Goal: Communication & Community: Answer question/provide support

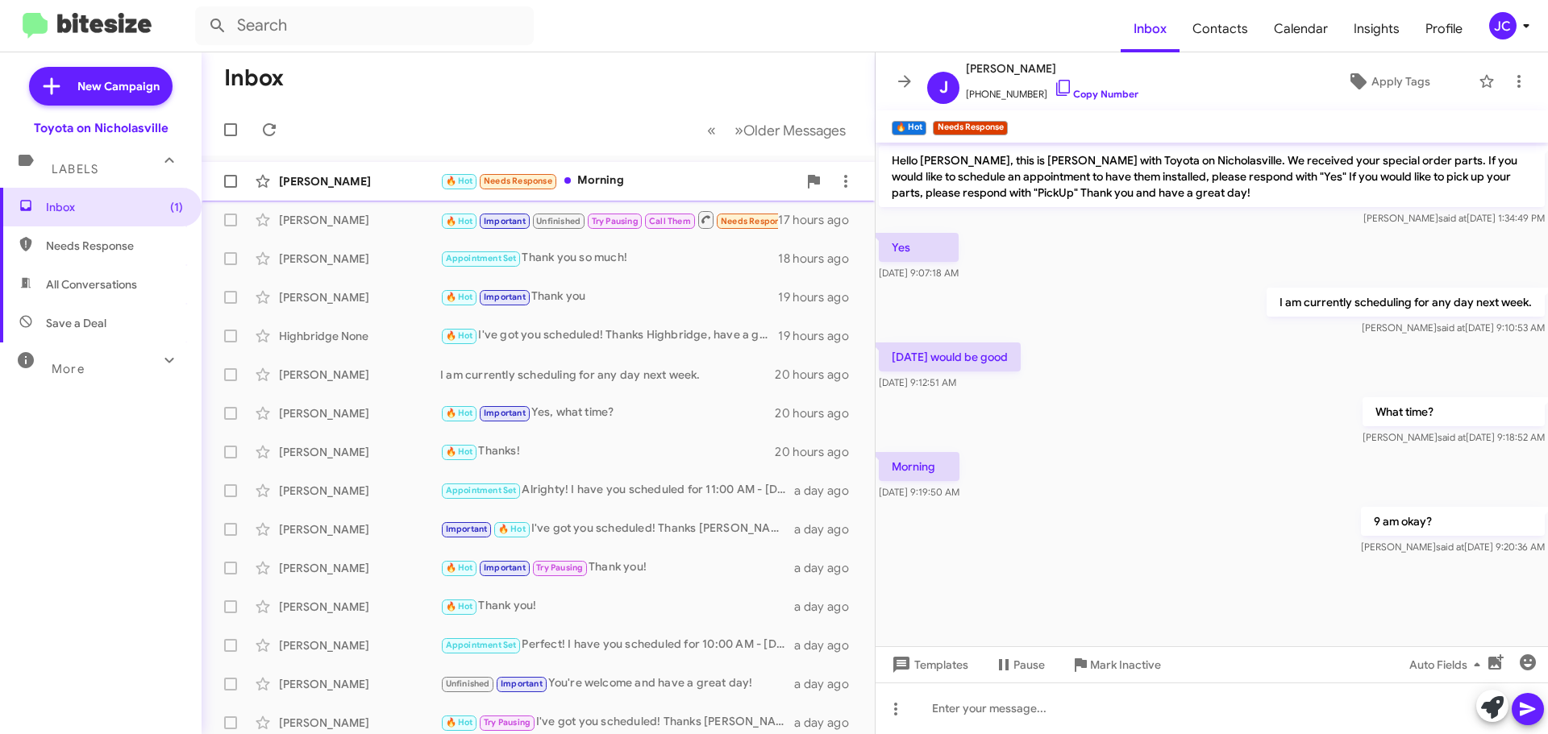
click at [323, 184] on div "[PERSON_NAME]" at bounding box center [359, 181] width 161 height 16
click at [938, 664] on span "Templates" at bounding box center [928, 665] width 80 height 29
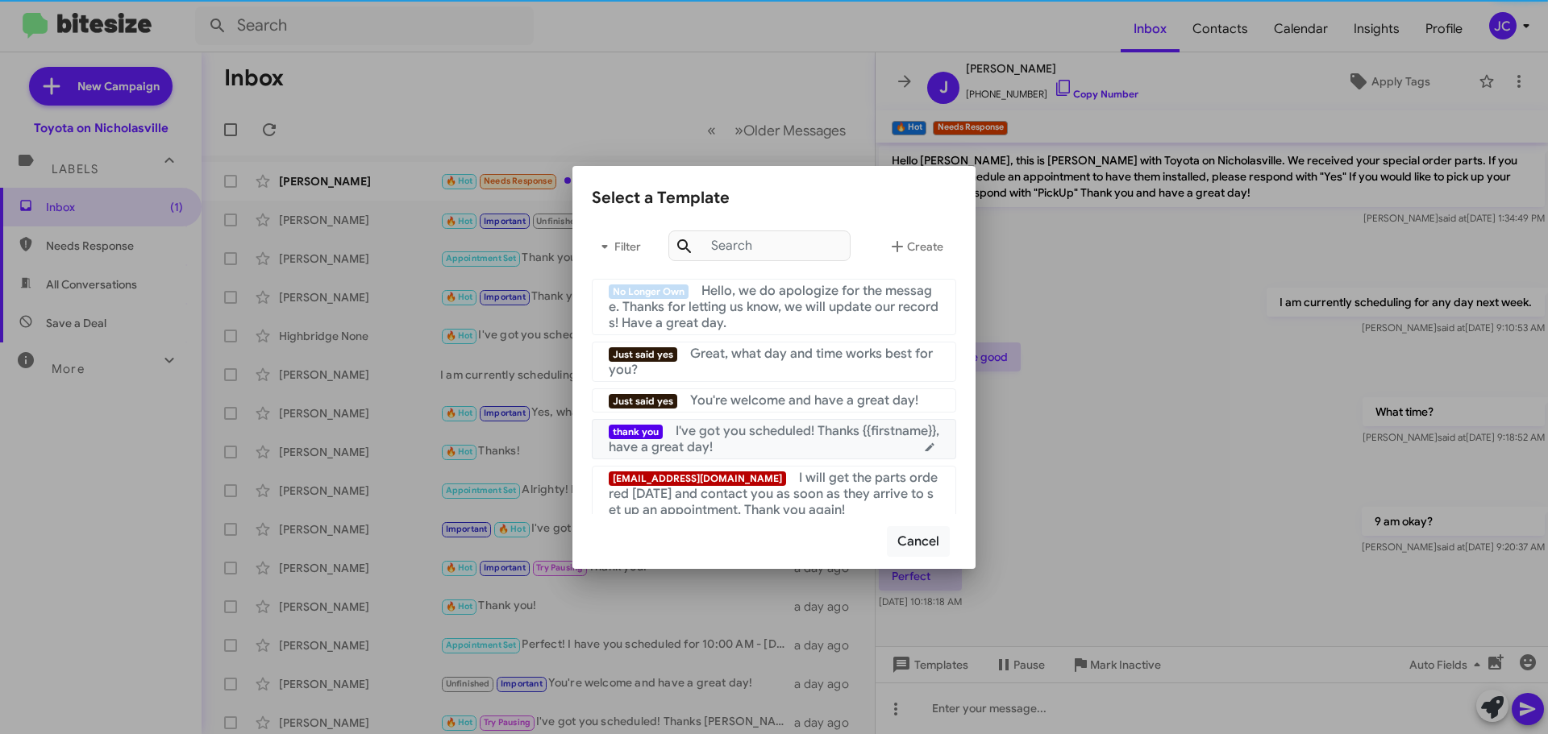
click at [776, 439] on span "I've got you scheduled! Thanks {{firstname}}, have a great day!" at bounding box center [774, 439] width 331 height 32
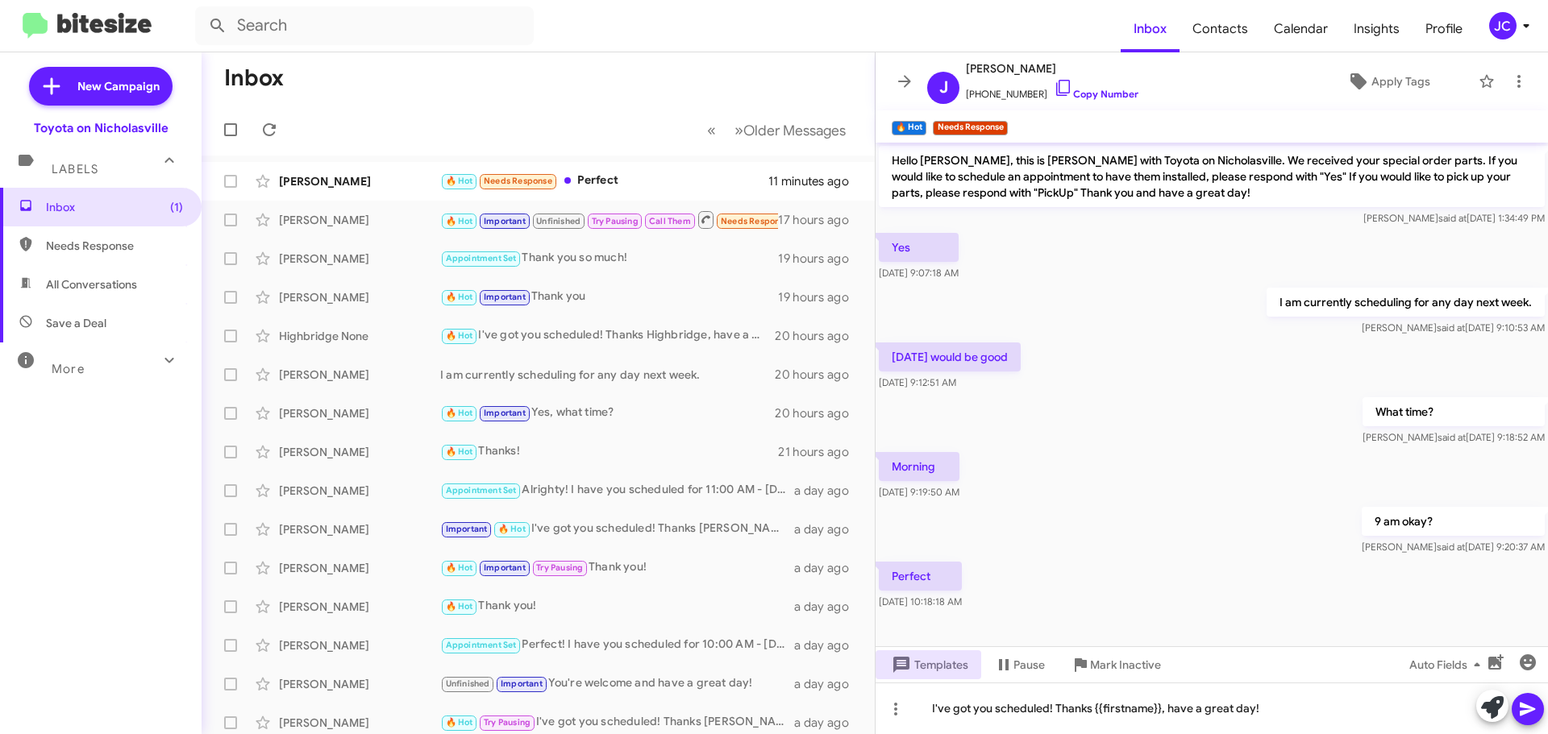
click at [1529, 714] on icon at bounding box center [1527, 709] width 19 height 19
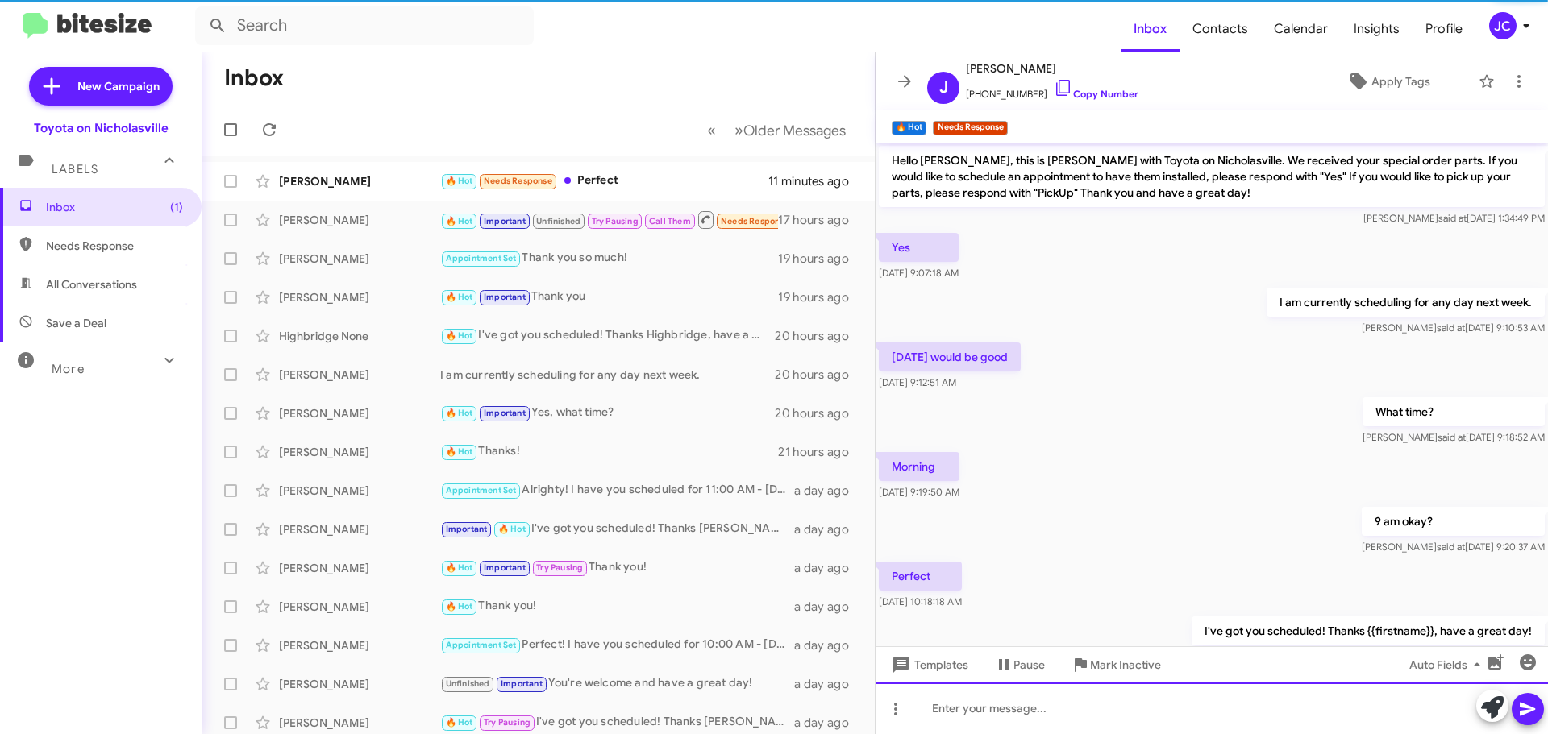
scroll to position [58, 0]
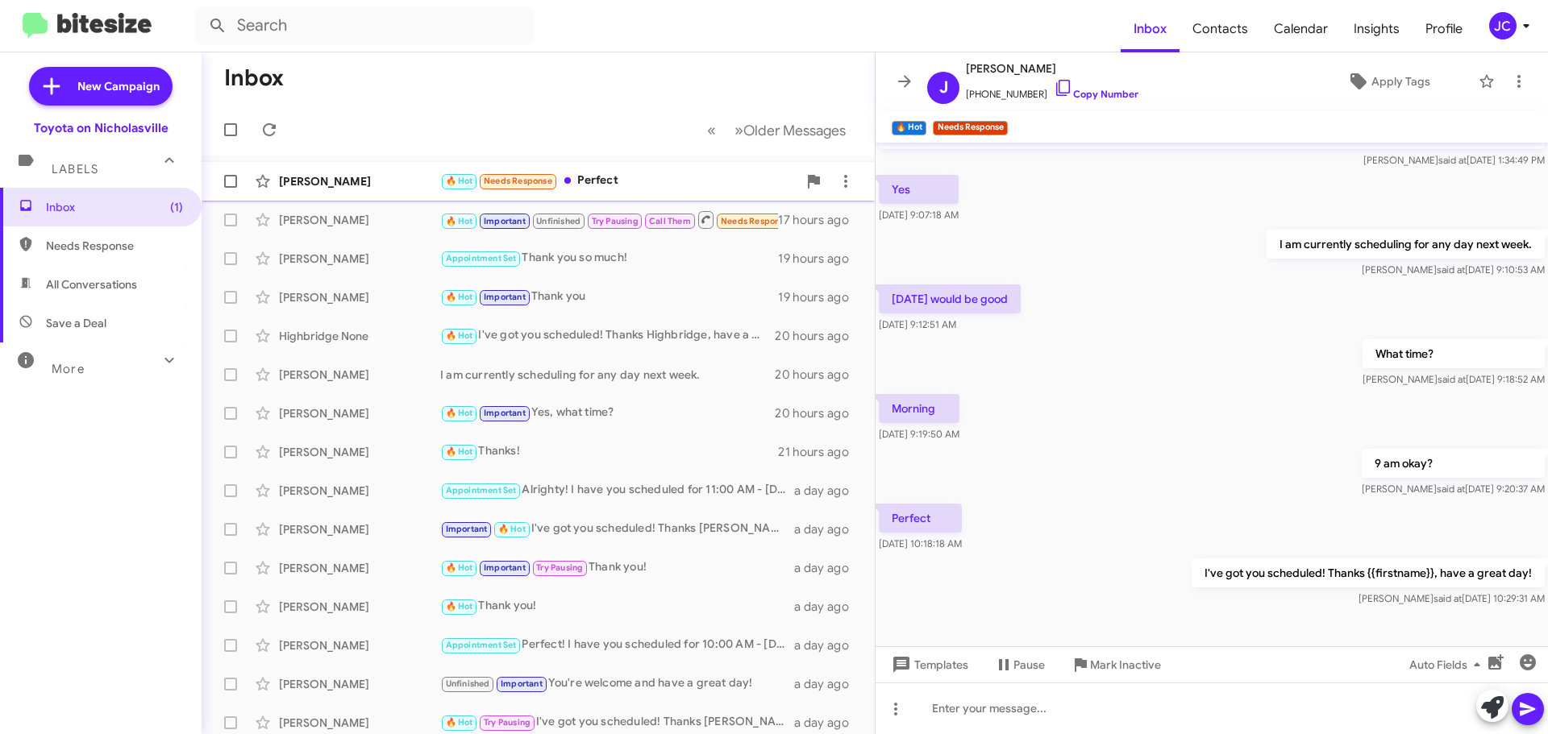
click at [328, 176] on div "[PERSON_NAME]" at bounding box center [359, 181] width 161 height 16
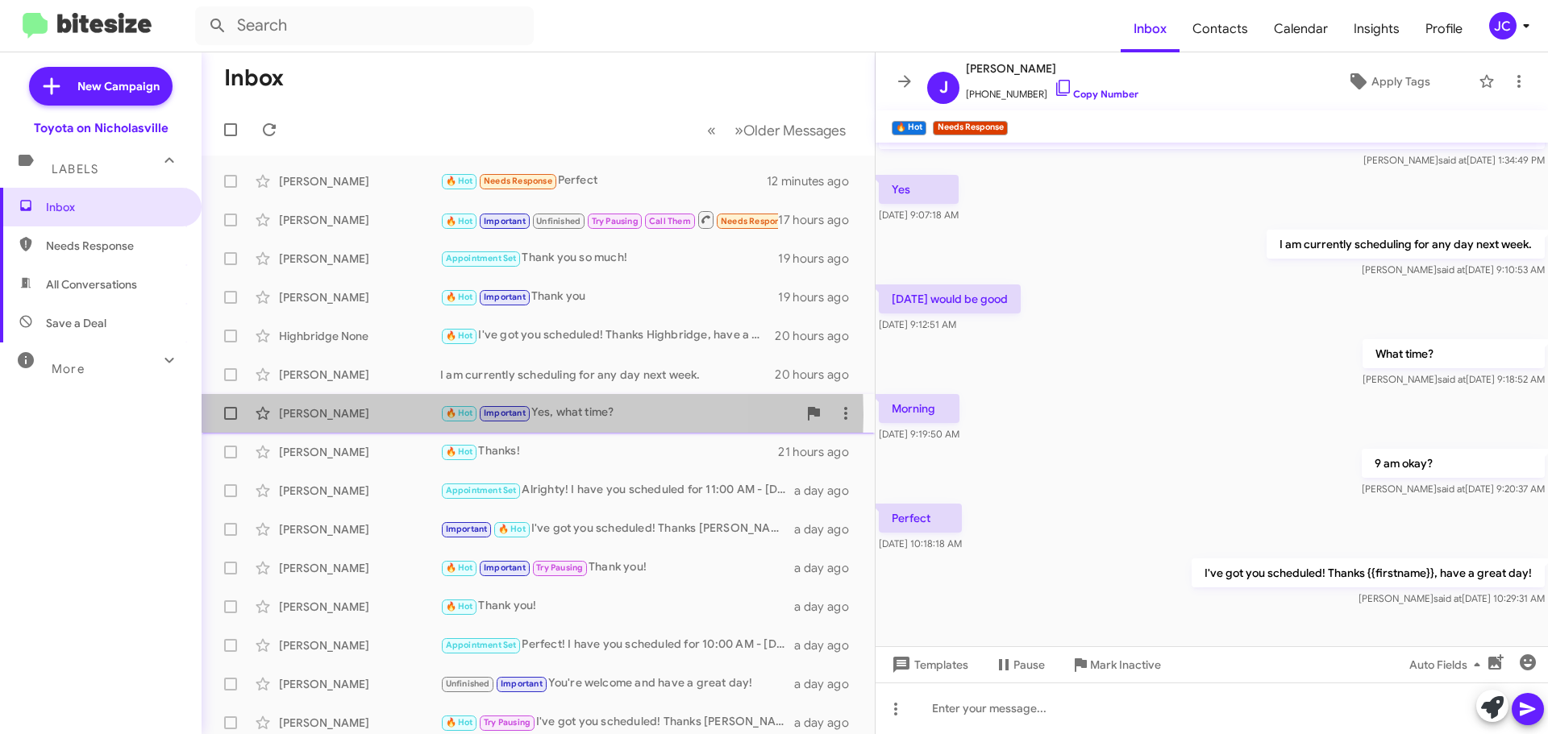
click at [396, 415] on div "[PERSON_NAME]" at bounding box center [359, 414] width 161 height 16
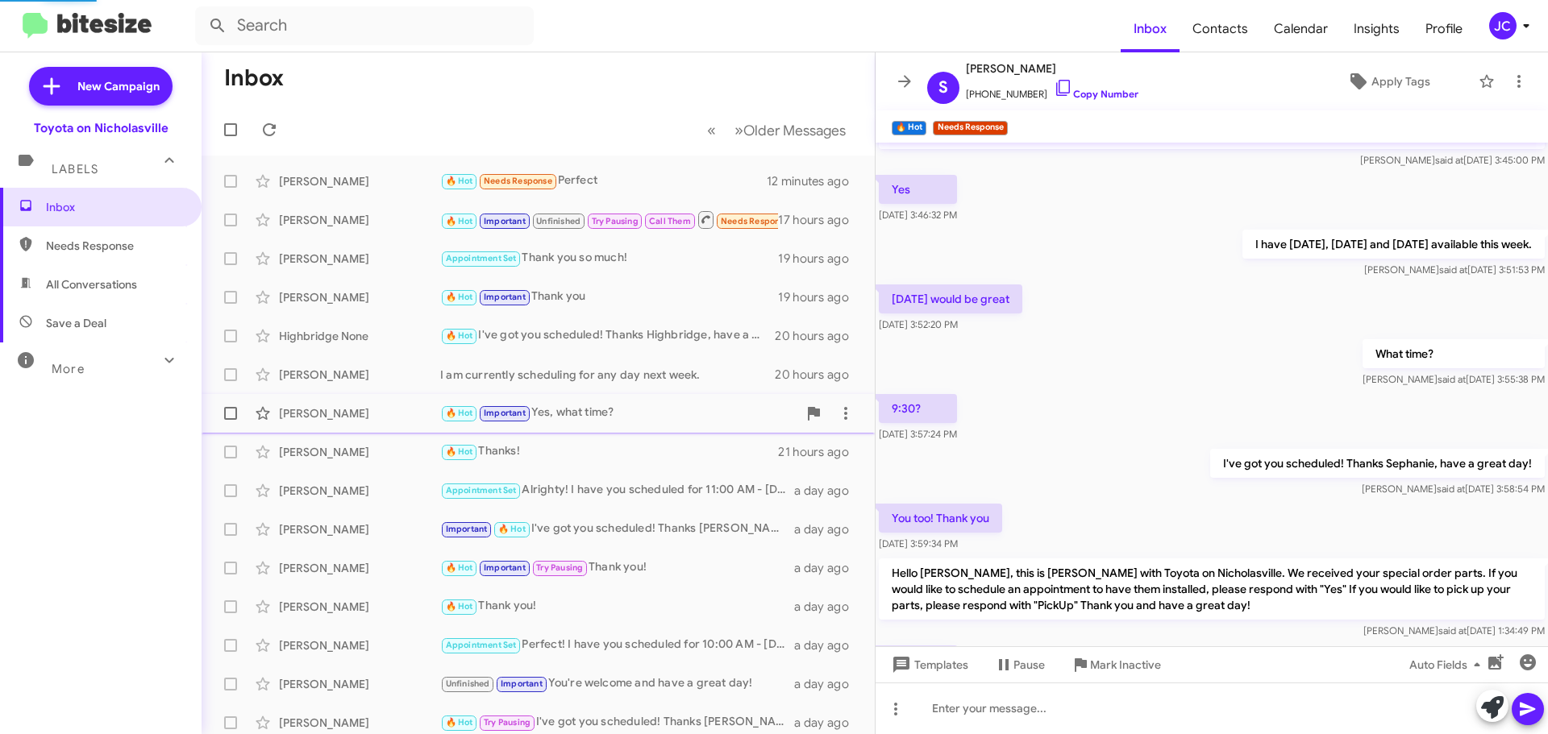
scroll to position [326, 0]
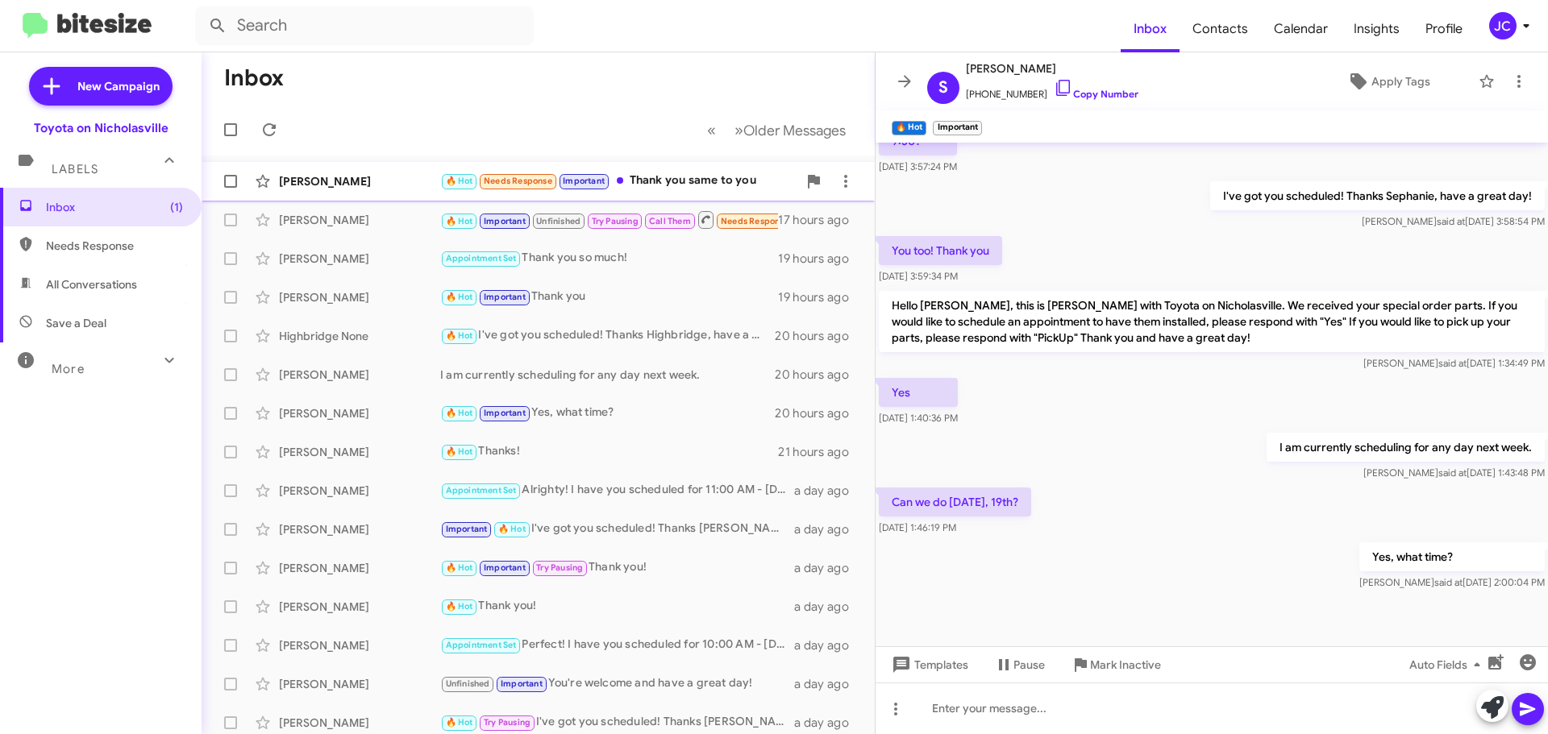
click at [352, 169] on div "Jill Phelan 🔥 Hot Needs Response Important Thank you same to you a few seconds …" at bounding box center [537, 181] width 647 height 32
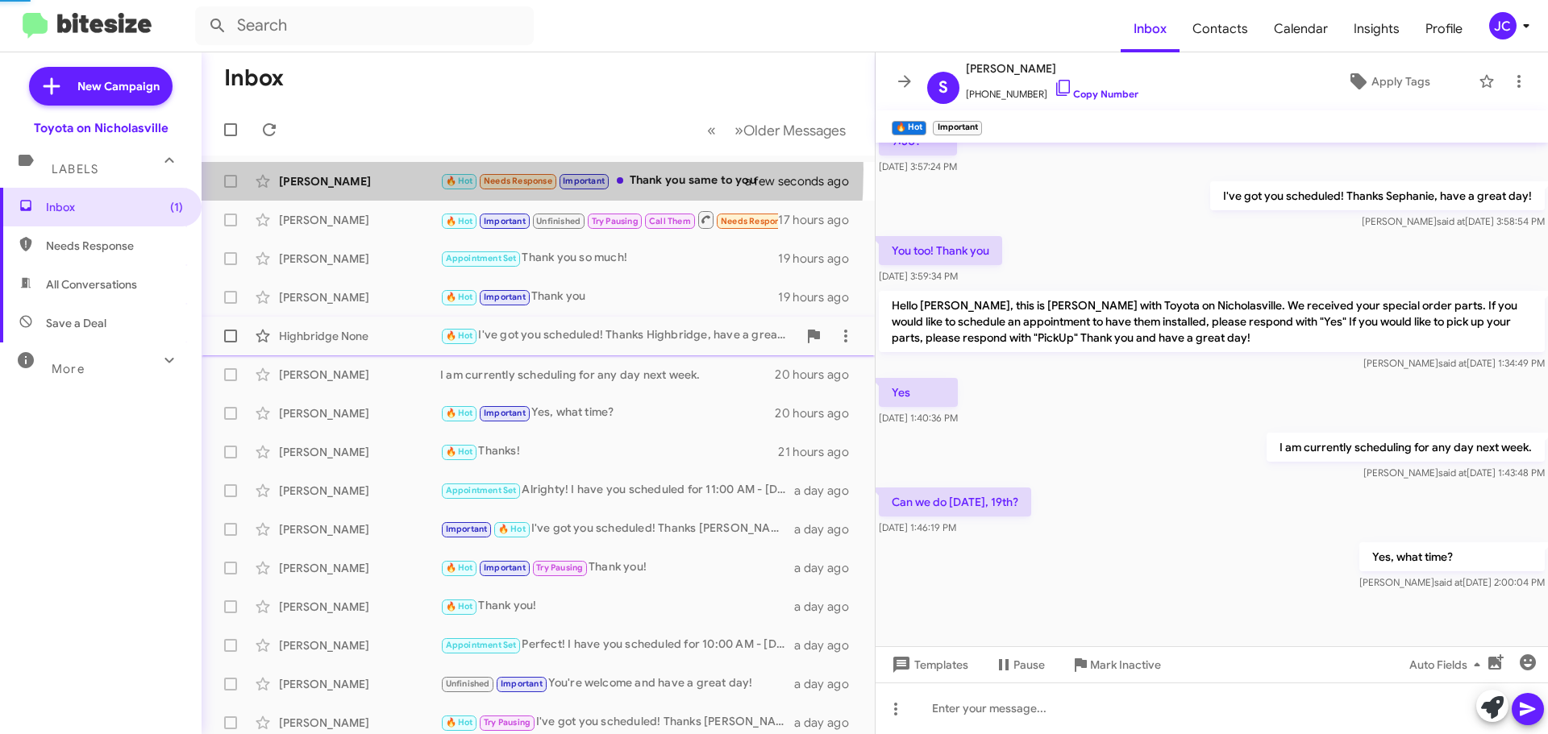
scroll to position [117, 0]
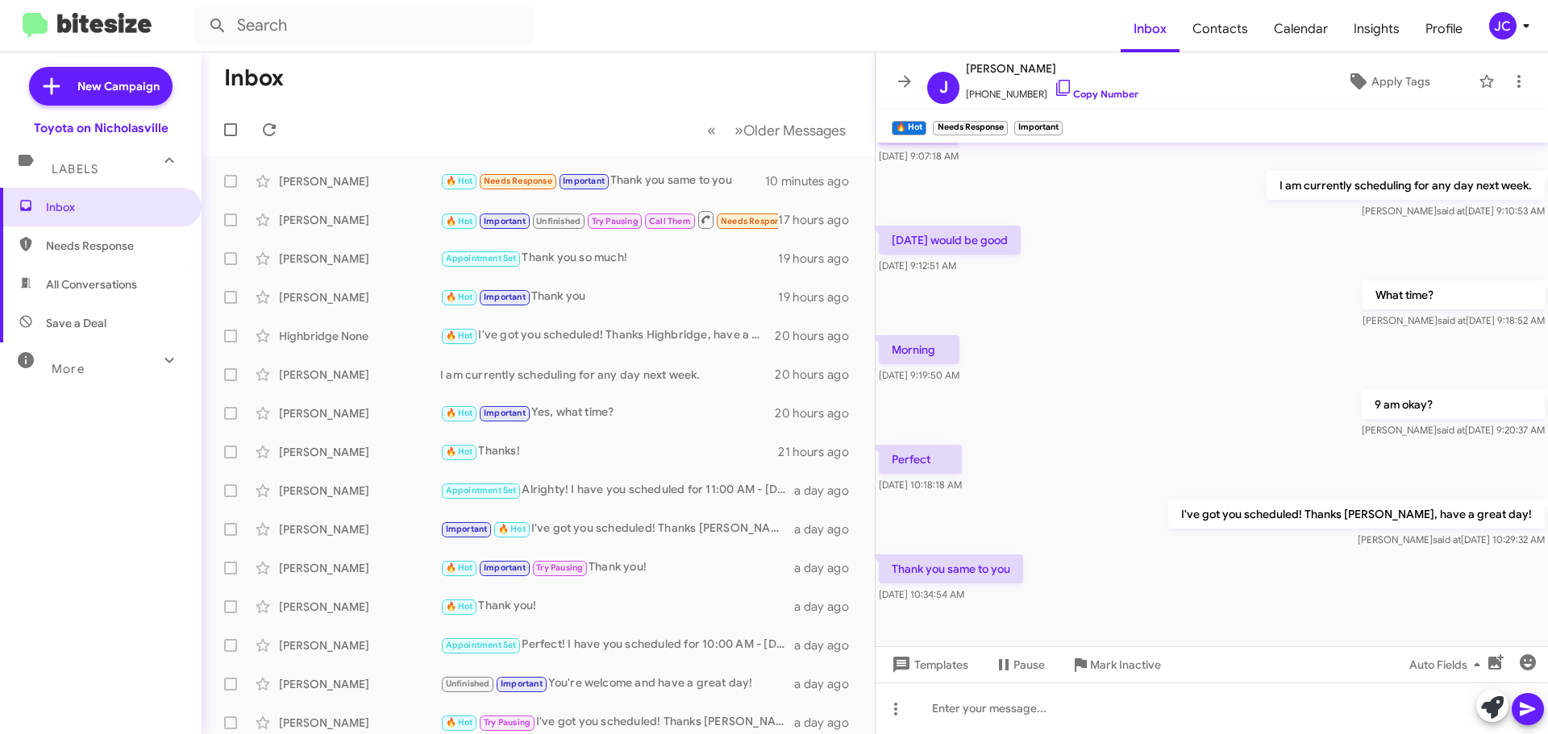
drag, startPoint x: 48, startPoint y: 202, endPoint x: 79, endPoint y: 164, distance: 48.7
click at [48, 202] on span "Inbox" at bounding box center [114, 207] width 137 height 16
